Goal: Task Accomplishment & Management: Manage account settings

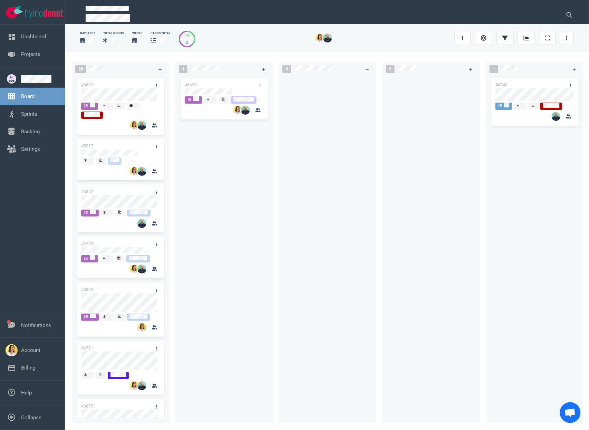
click at [193, 187] on div "#6698" at bounding box center [224, 245] width 89 height 339
click at [289, 200] on div at bounding box center [327, 245] width 89 height 339
click at [235, 94] on div at bounding box center [224, 91] width 78 height 6
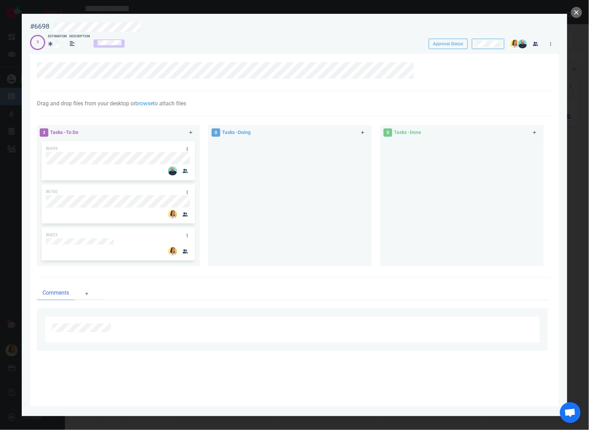
click at [287, 221] on div at bounding box center [290, 200] width 155 height 121
click at [581, 14] on button "close" at bounding box center [577, 12] width 11 height 11
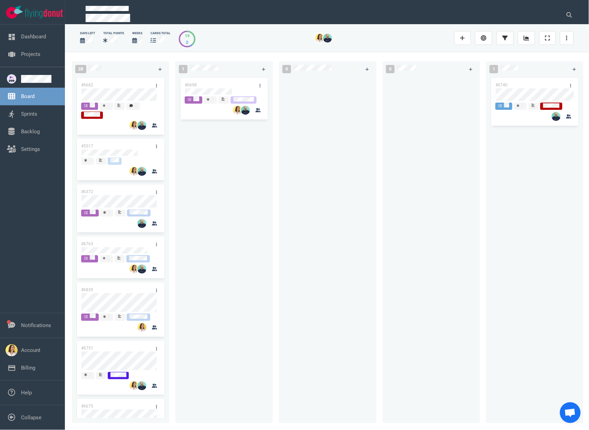
click at [231, 253] on div "#6698" at bounding box center [224, 245] width 89 height 339
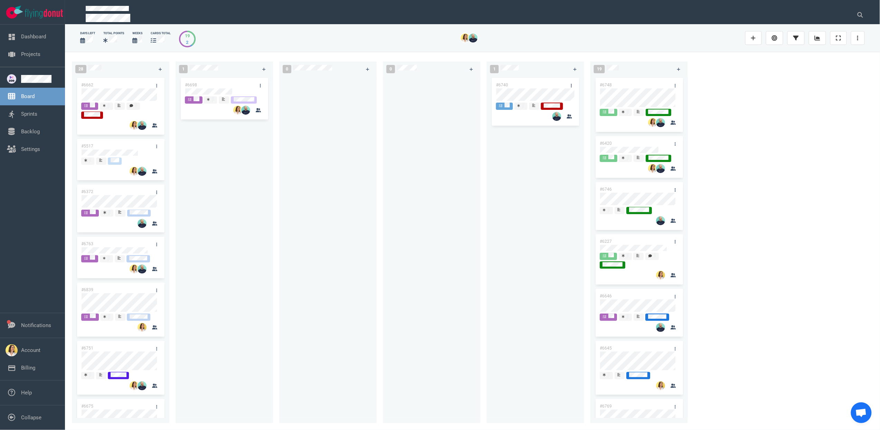
click at [469, 200] on div at bounding box center [431, 245] width 89 height 339
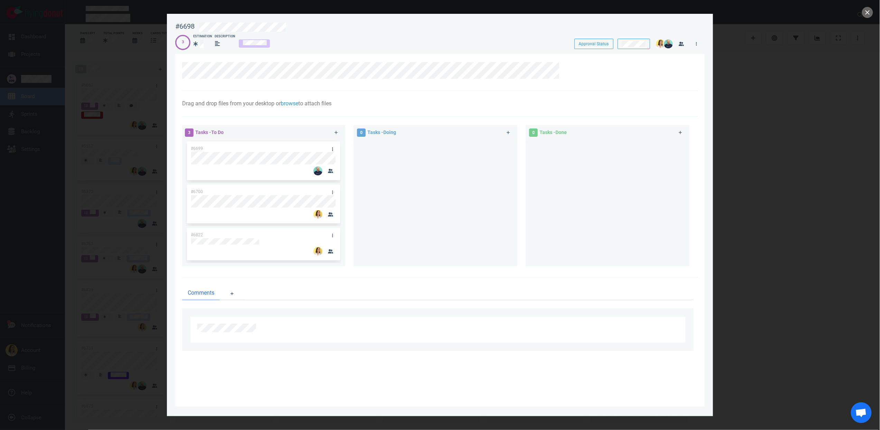
click at [589, 109] on div at bounding box center [440, 215] width 880 height 430
click at [589, 4] on div at bounding box center [440, 215] width 880 height 430
click at [589, 7] on button "close" at bounding box center [867, 12] width 11 height 11
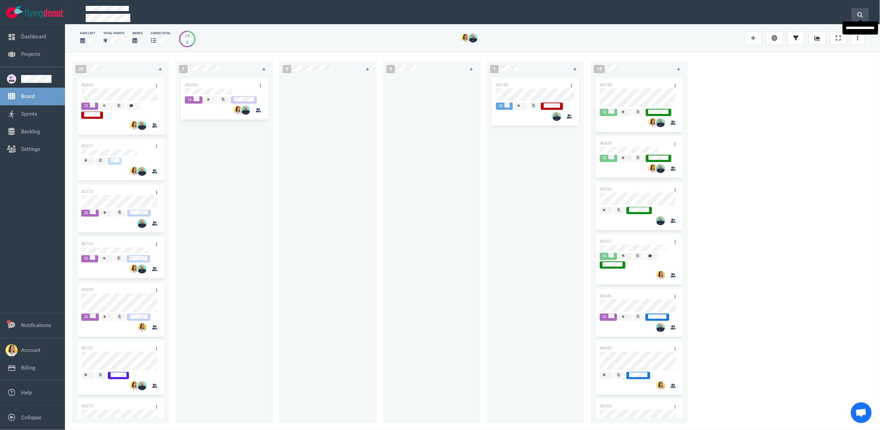
click at [589, 11] on button at bounding box center [859, 15] width 17 height 14
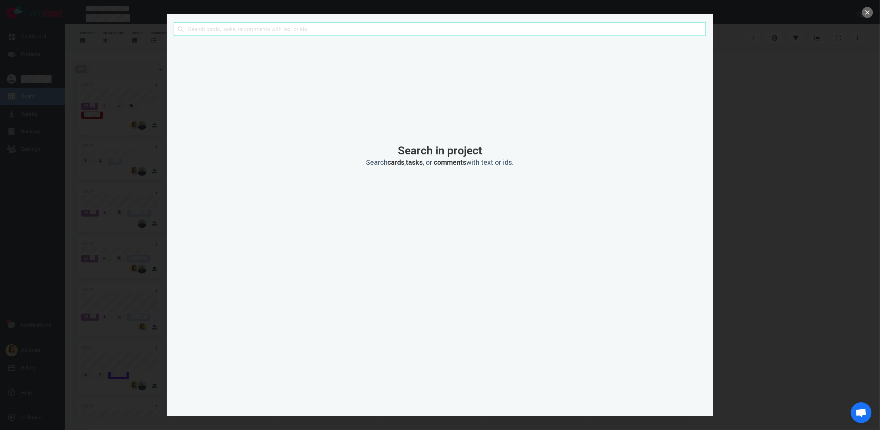
drag, startPoint x: 778, startPoint y: 106, endPoint x: 789, endPoint y: 100, distance: 12.1
click at [589, 105] on div at bounding box center [440, 215] width 880 height 430
click at [589, 13] on div at bounding box center [440, 215] width 880 height 430
click at [589, 12] on button "close" at bounding box center [867, 12] width 11 height 11
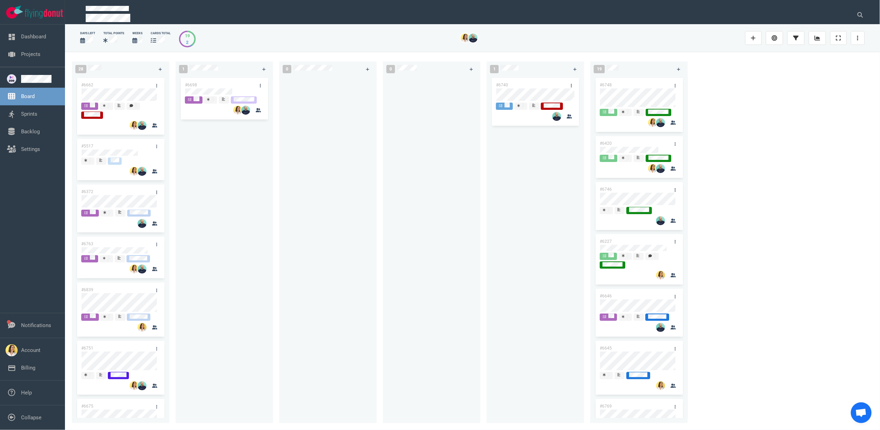
drag, startPoint x: 298, startPoint y: 144, endPoint x: 282, endPoint y: 116, distance: 32.7
click at [298, 144] on div at bounding box center [327, 245] width 89 height 339
click at [247, 160] on div "#6698" at bounding box center [224, 245] width 89 height 339
click at [267, 69] on link at bounding box center [263, 69] width 11 height 9
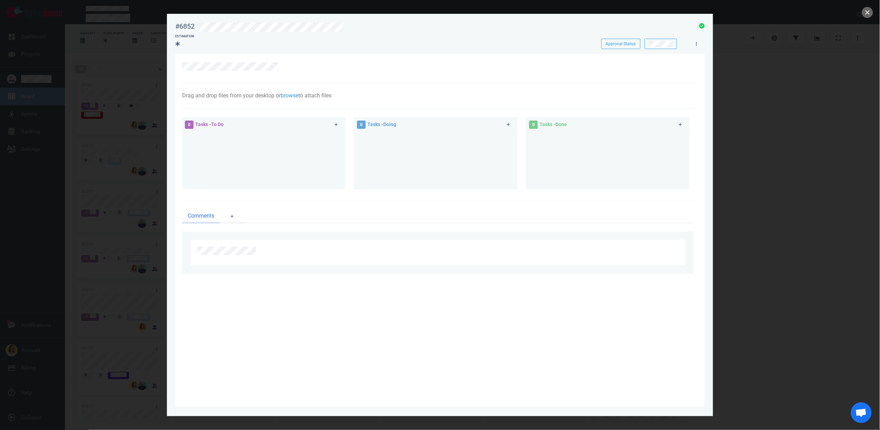
click at [589, 48] on div at bounding box center [694, 41] width 15 height 13
click at [589, 45] on link at bounding box center [696, 43] width 11 height 9
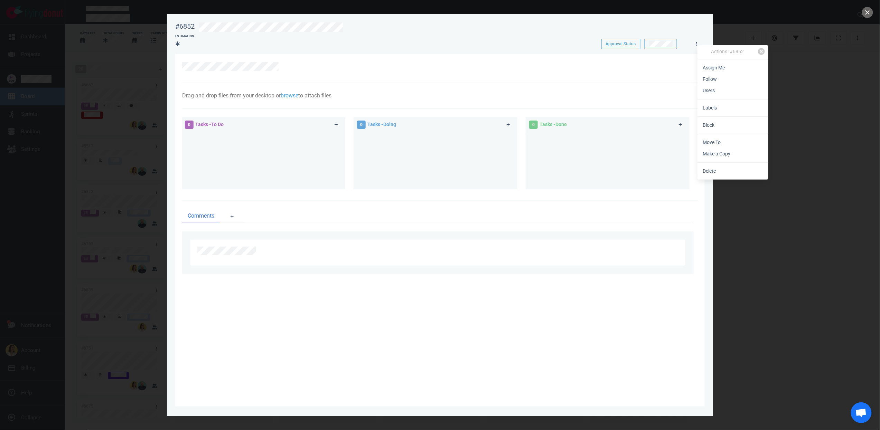
click at [589, 70] on link "Assign Me" at bounding box center [732, 67] width 71 height 11
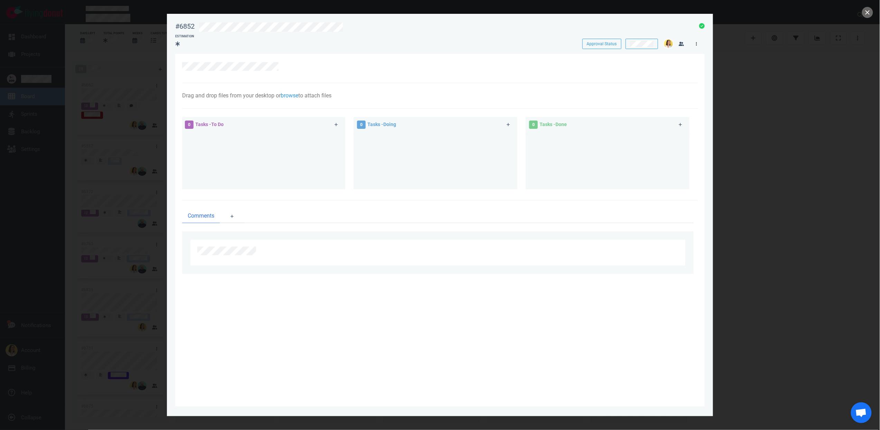
click at [589, 40] on link at bounding box center [696, 43] width 11 height 9
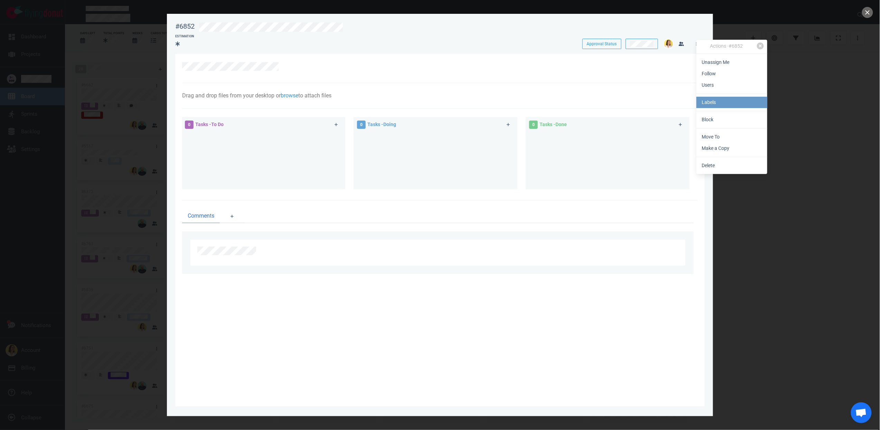
click at [589, 107] on link "Labels" at bounding box center [731, 102] width 71 height 11
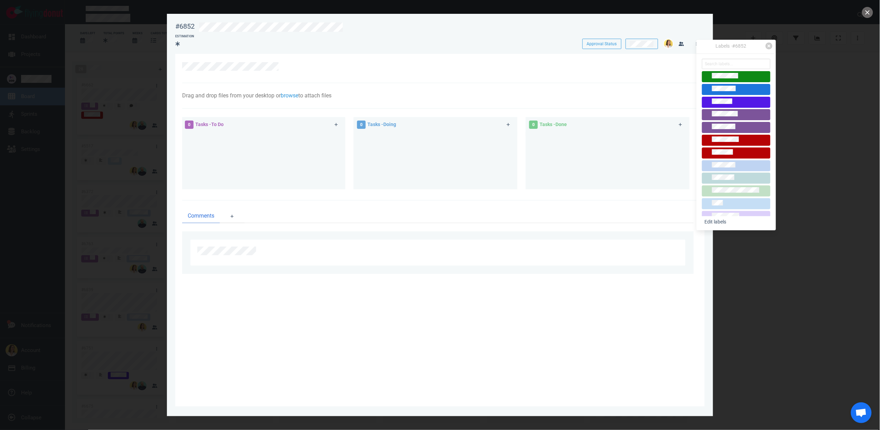
click at [589, 212] on span at bounding box center [736, 216] width 68 height 11
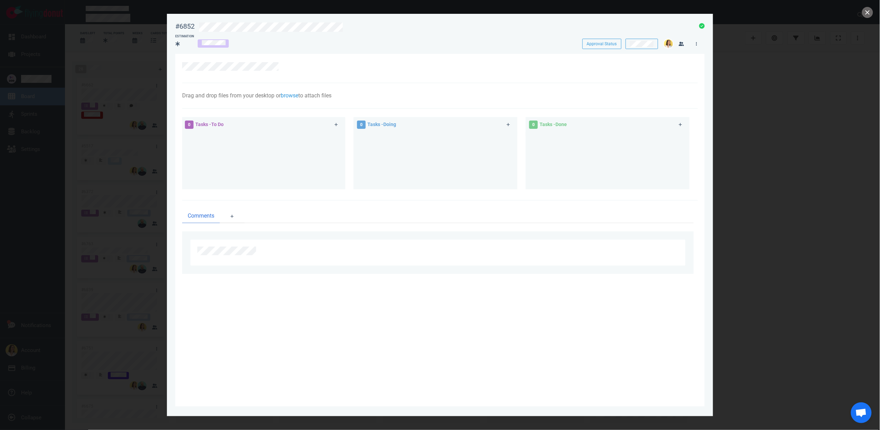
click at [586, 62] on div at bounding box center [436, 66] width 508 height 9
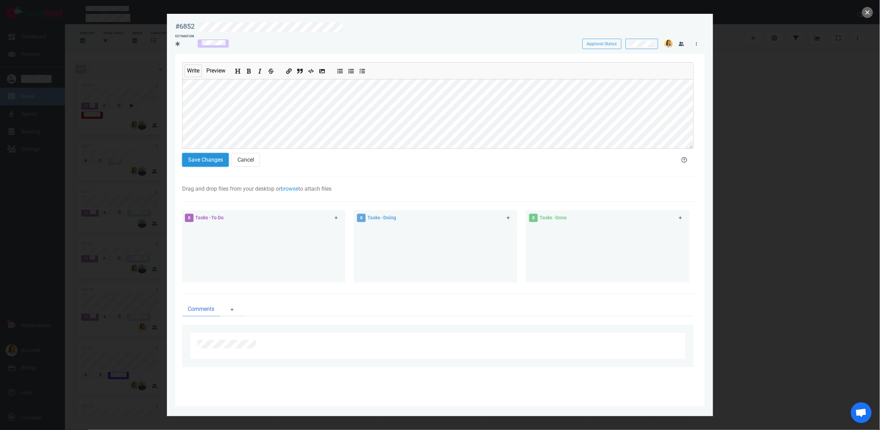
click at [213, 155] on button "Save Changes" at bounding box center [205, 160] width 47 height 14
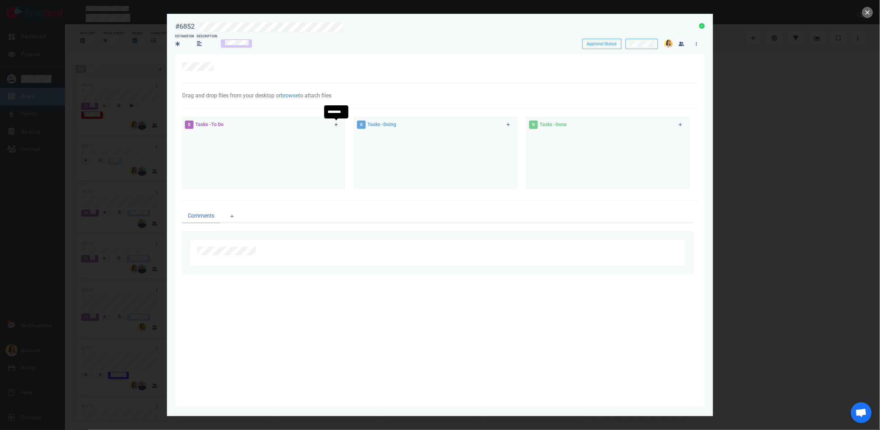
click at [334, 124] on icon at bounding box center [336, 125] width 4 height 4
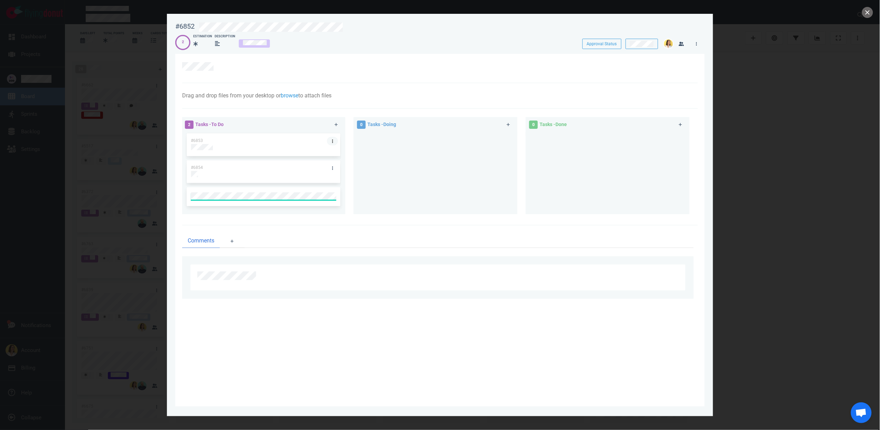
click at [333, 141] on link at bounding box center [332, 141] width 11 height 9
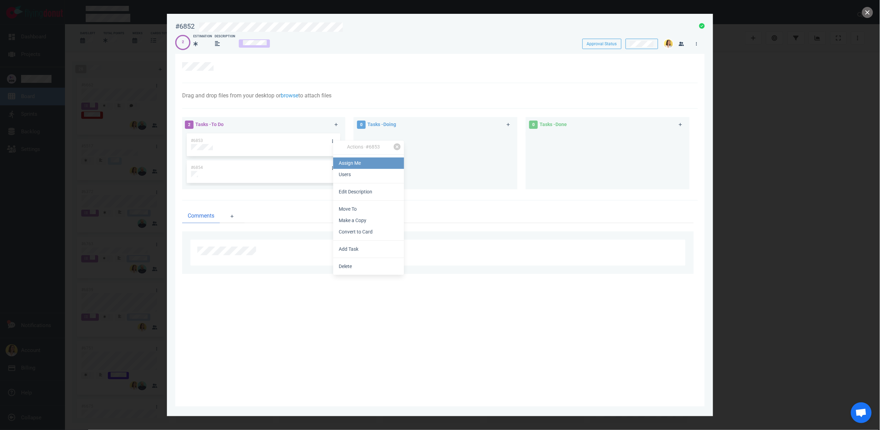
click at [342, 166] on link "Assign Me" at bounding box center [368, 163] width 71 height 11
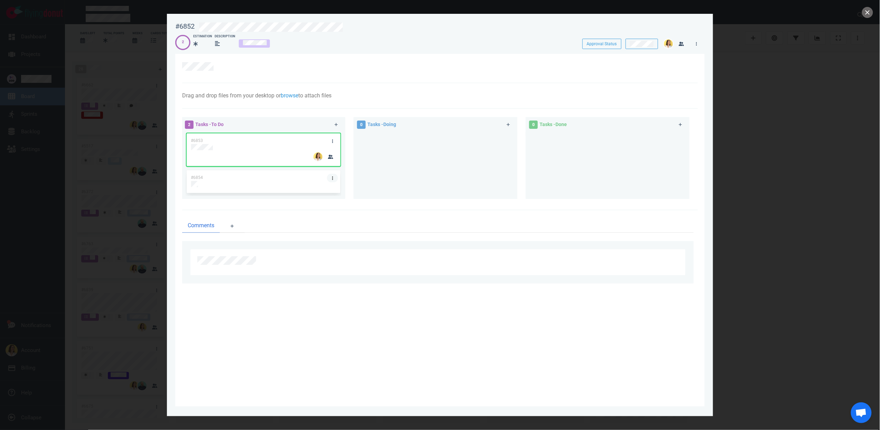
click at [334, 177] on link at bounding box center [332, 178] width 11 height 9
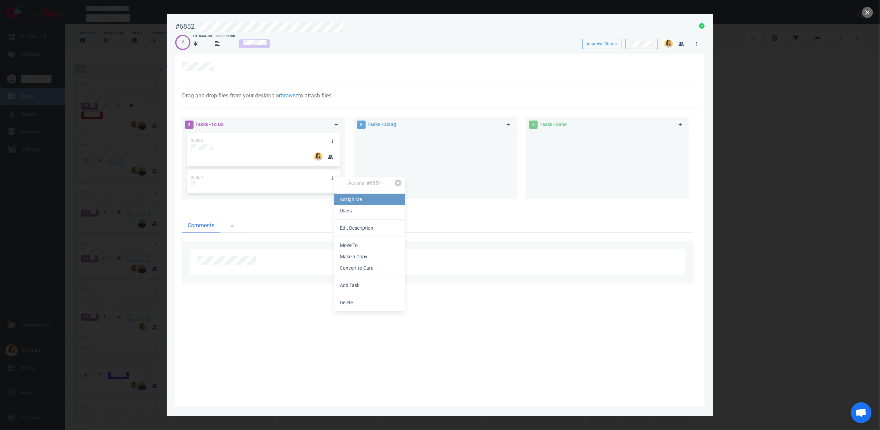
click at [345, 201] on link "Assign Me" at bounding box center [369, 199] width 71 height 11
click at [466, 141] on div at bounding box center [435, 168] width 155 height 72
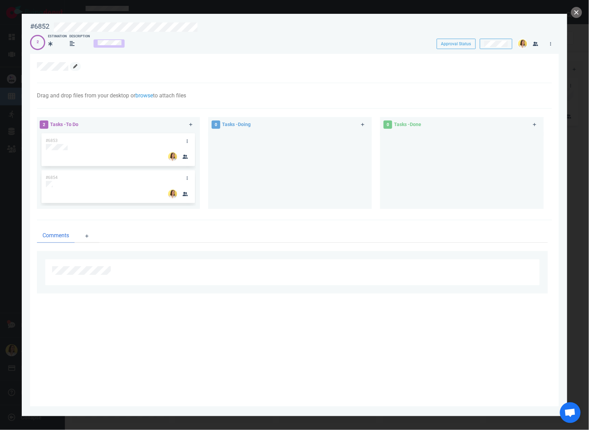
click at [79, 65] on link at bounding box center [75, 66] width 11 height 9
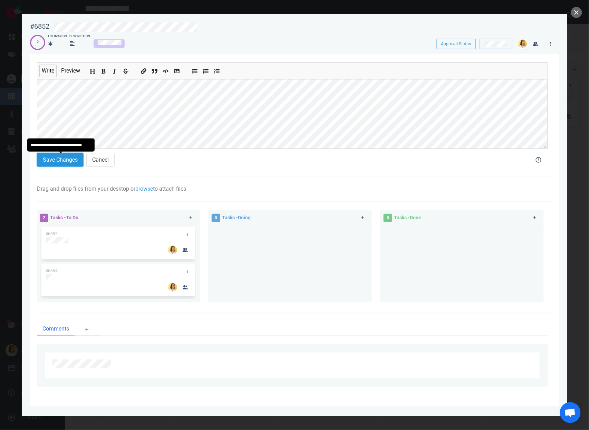
click at [61, 163] on button "Save Changes" at bounding box center [60, 160] width 47 height 14
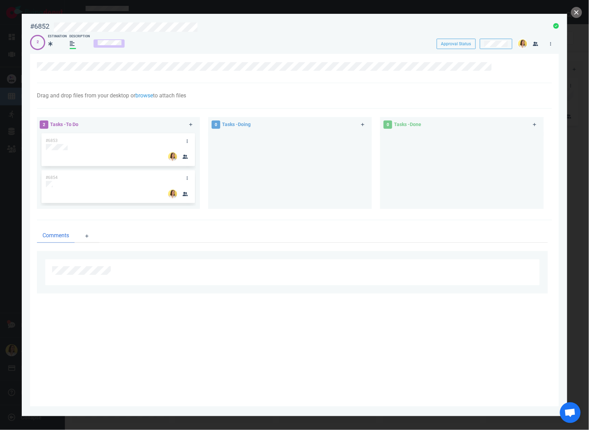
click at [311, 134] on div at bounding box center [290, 168] width 155 height 72
drag, startPoint x: 122, startPoint y: 136, endPoint x: 465, endPoint y: 152, distance: 343.5
click at [465, 152] on div "2 Tasks - To Do #6853 #6854 #6853 0 Tasks - Doing 0 Tasks - Done" at bounding box center [293, 164] width 520 height 103
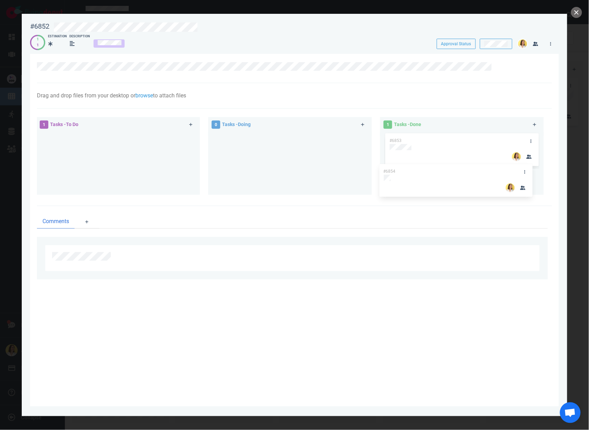
drag, startPoint x: 156, startPoint y: 158, endPoint x: 461, endPoint y: 169, distance: 305.3
click at [461, 169] on div "1 Tasks - To Do #6854 #6854 0 Tasks - Doing 1 Tasks - Done #6853" at bounding box center [293, 157] width 520 height 88
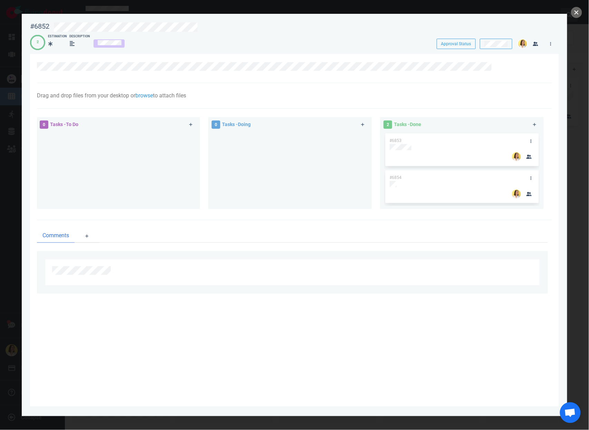
click at [573, 11] on button "close" at bounding box center [577, 12] width 11 height 11
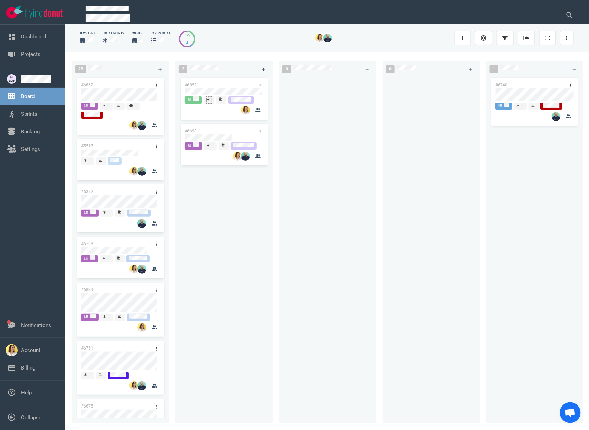
click at [210, 100] on div at bounding box center [209, 100] width 5 height 6
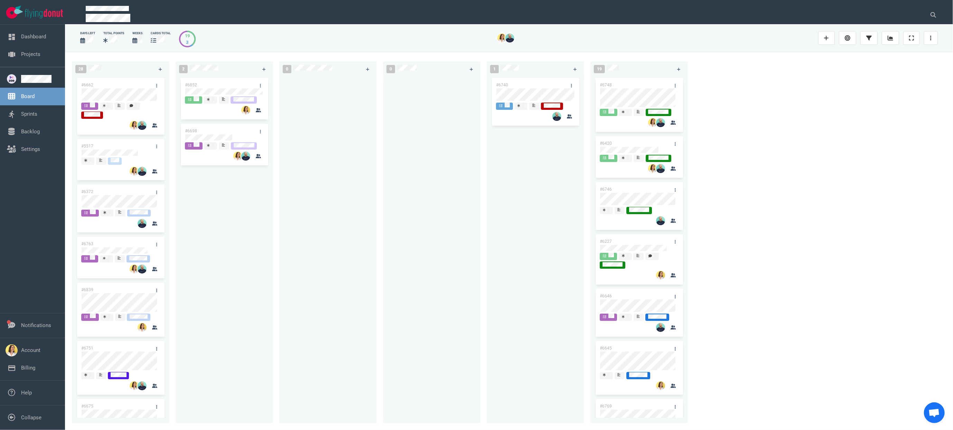
click at [248, 196] on div "#6852 #6698" at bounding box center [224, 245] width 89 height 339
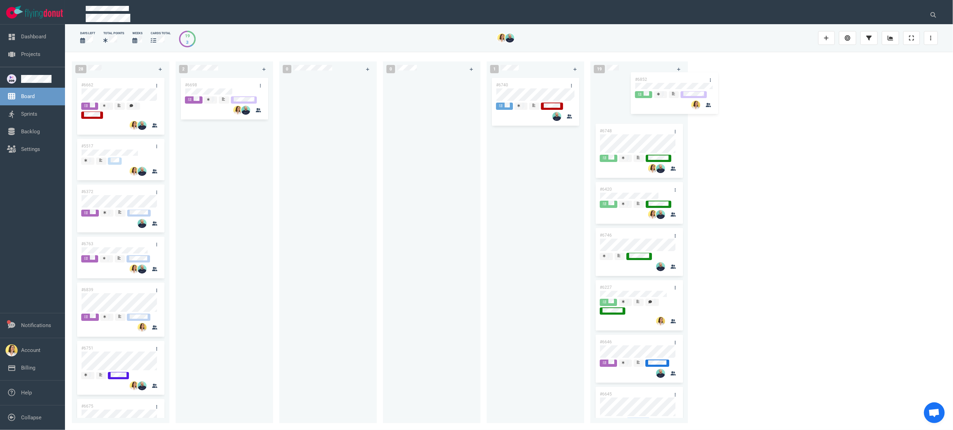
click at [589, 88] on div "28 #6662 #5517 #6372 #6763 #6839 #6751 #6675 #6776 #6728 #6726 #6709 #6500 #625…" at bounding box center [509, 241] width 888 height 378
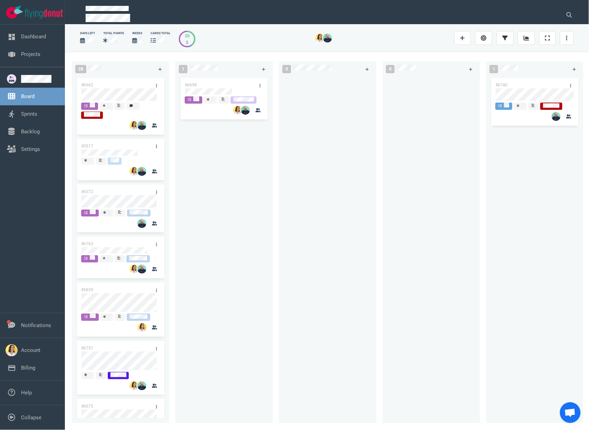
click at [265, 210] on div "#6698" at bounding box center [224, 245] width 89 height 339
click at [198, 170] on div "#6698" at bounding box center [224, 245] width 89 height 339
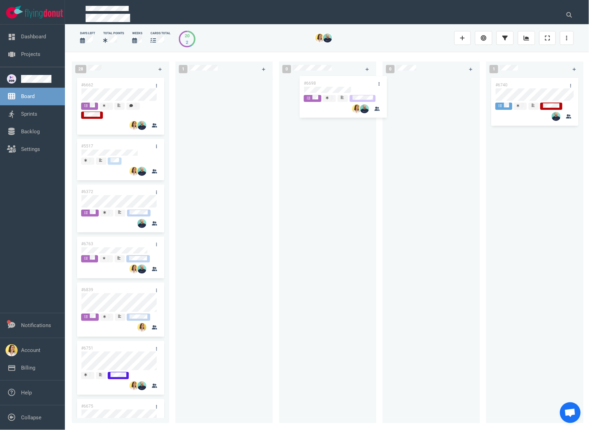
drag, startPoint x: 204, startPoint y: 82, endPoint x: 323, endPoint y: 80, distance: 119.2
click at [323, 80] on div "28 #6662 #5517 #6372 #6763 #6839 #6751 #6675 #6776 #6728 #6726 #6709 #6500 #625…" at bounding box center [327, 241] width 525 height 378
click at [205, 148] on div at bounding box center [224, 245] width 89 height 339
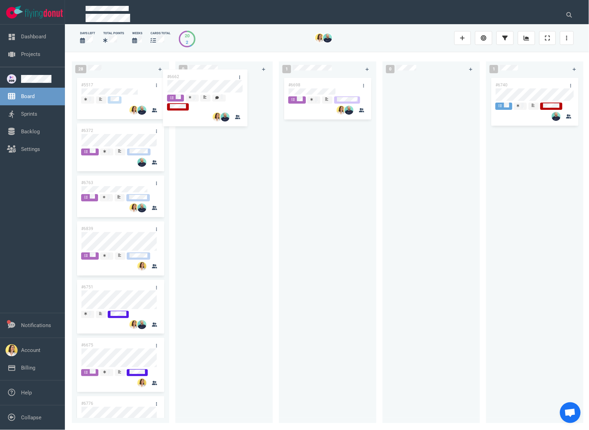
click at [212, 84] on div "28 #6662 #5517 #6372 #6763 #6839 #6751 #6675 #6776 #6728 #6726 #6709 #6500 #625…" at bounding box center [327, 241] width 525 height 378
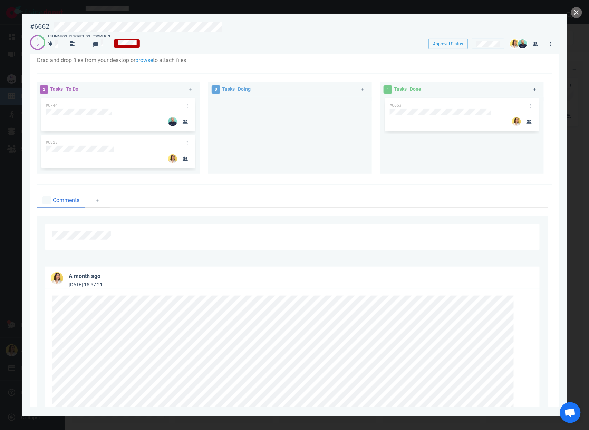
scroll to position [132, 0]
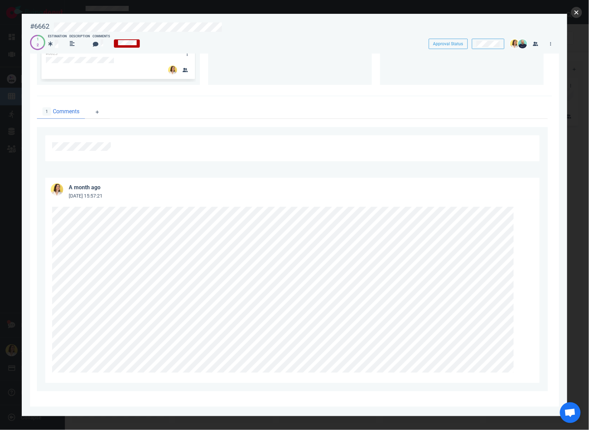
click at [574, 14] on button "close" at bounding box center [577, 12] width 11 height 11
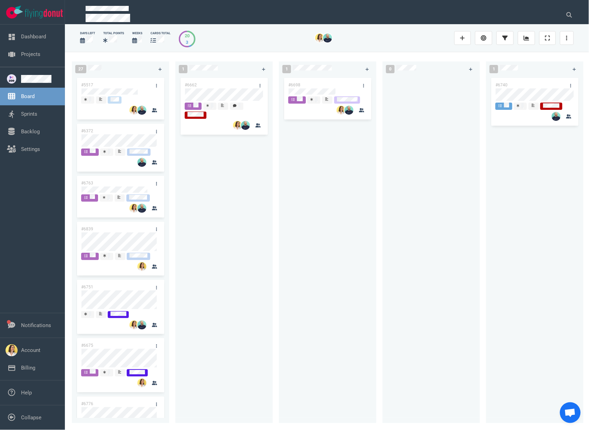
click at [239, 263] on div "#6662" at bounding box center [224, 245] width 89 height 339
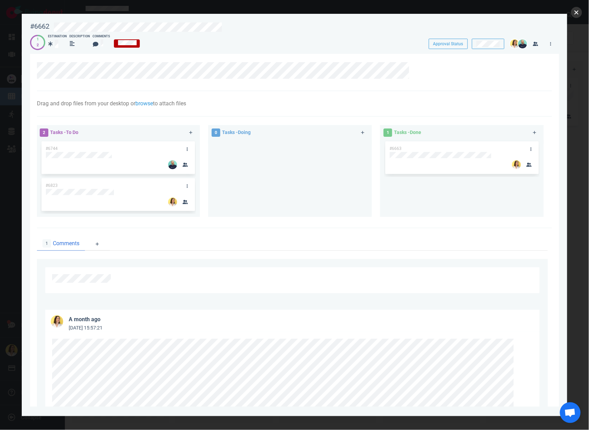
click at [575, 13] on button "close" at bounding box center [577, 12] width 11 height 11
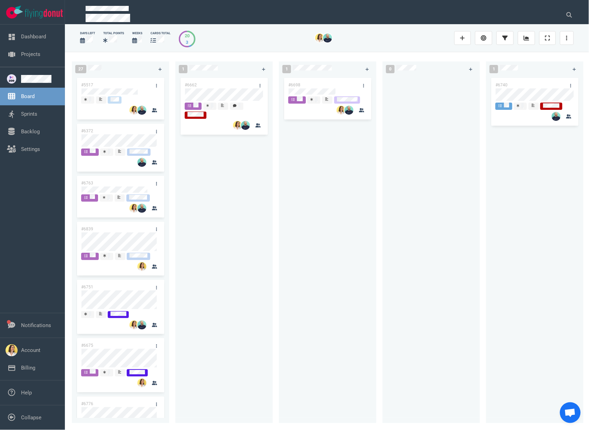
click at [323, 155] on div "#6698" at bounding box center [327, 245] width 89 height 339
